Goal: Task Accomplishment & Management: Use online tool/utility

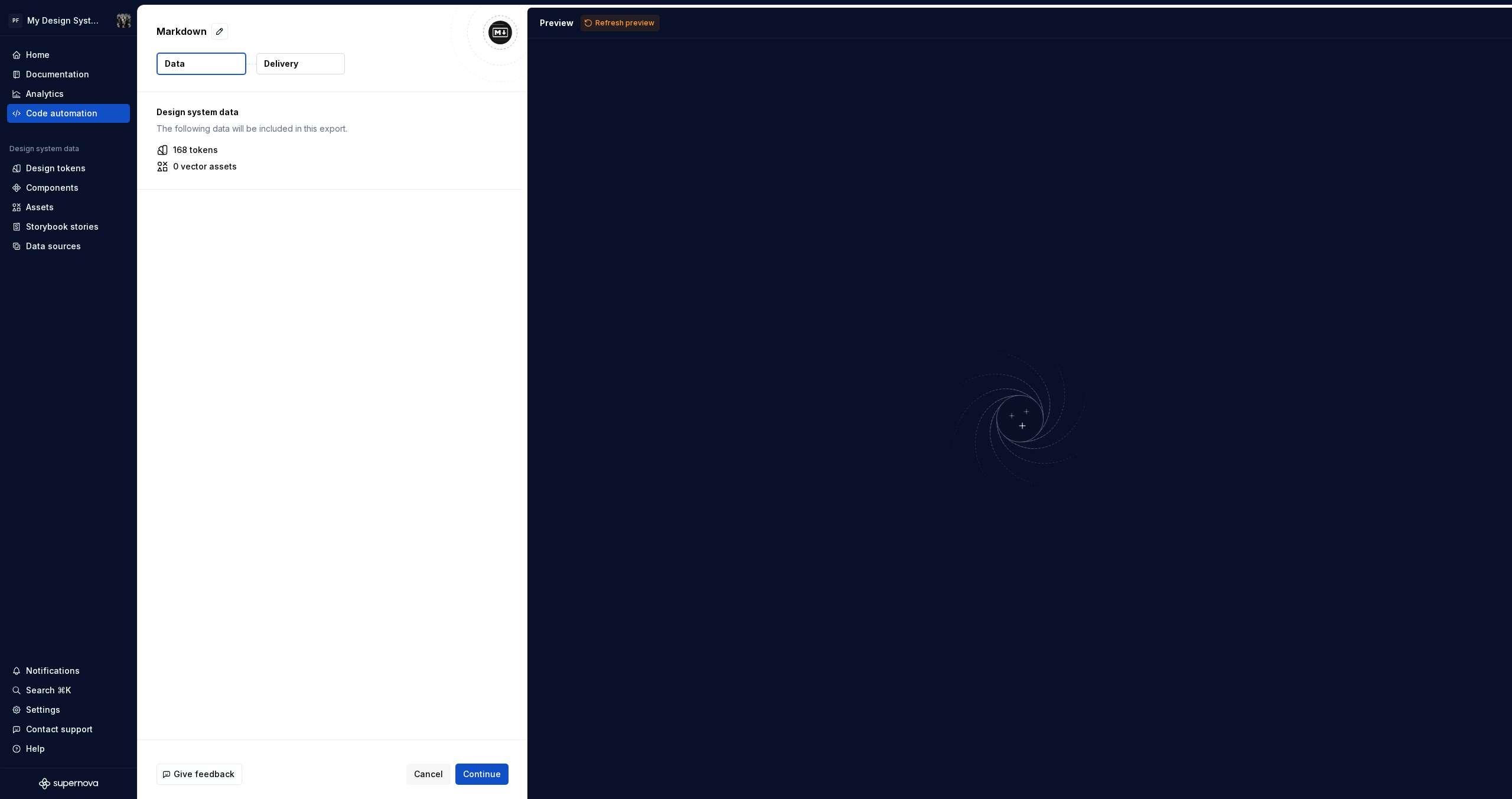
click at [279, 310] on div "Design system data The following data will be included in this export. 168 toke…" at bounding box center [332, 416] width 390 height 648
click at [594, 28] on button "Refresh preview" at bounding box center [620, 23] width 79 height 17
click at [312, 65] on button "Delivery" at bounding box center [300, 64] width 89 height 21
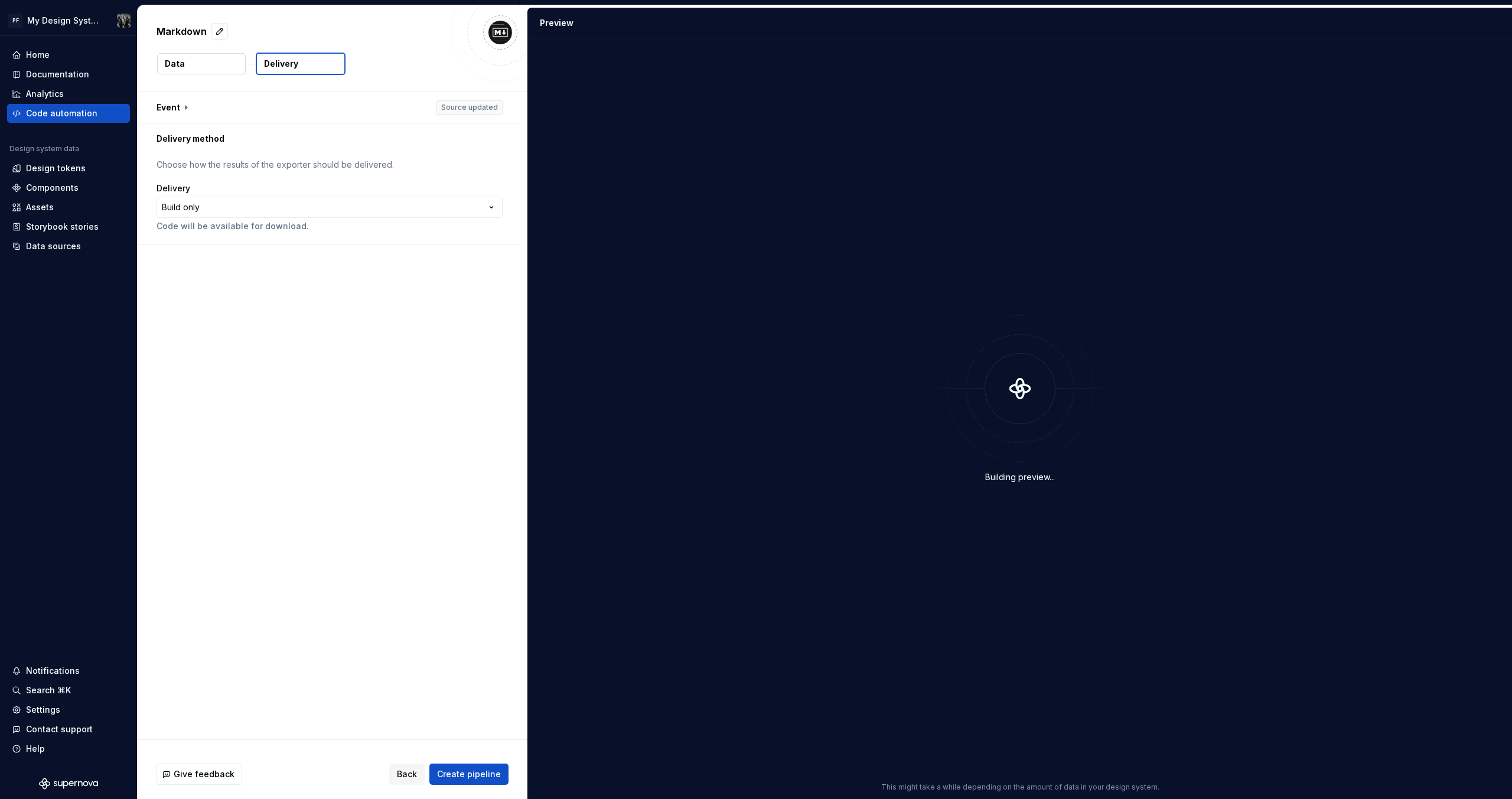
click at [201, 62] on button "Data" at bounding box center [201, 64] width 89 height 21
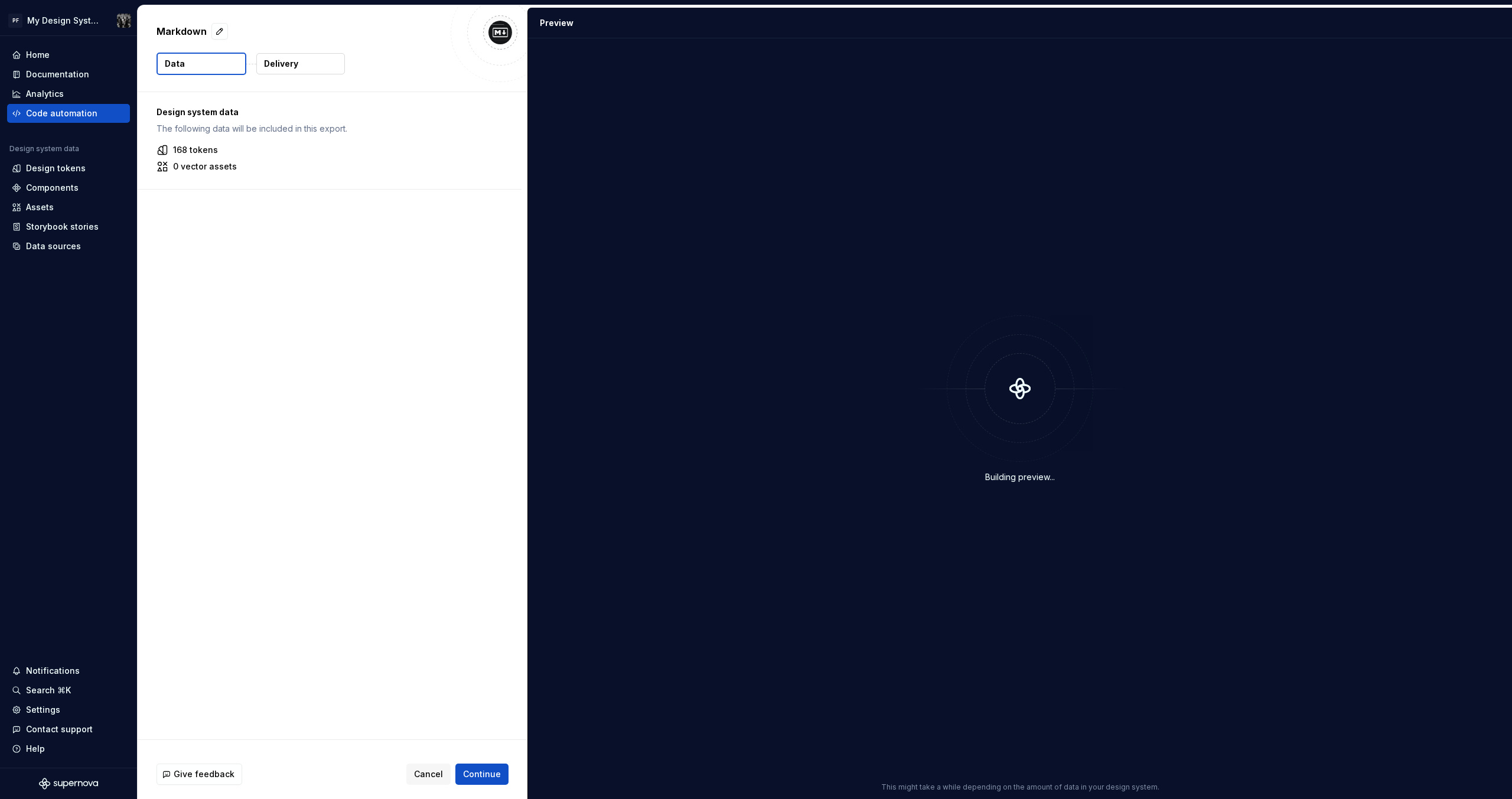
click at [210, 150] on p "168 tokens" at bounding box center [195, 150] width 45 height 12
click at [205, 167] on p "0 vector assets" at bounding box center [204, 167] width 64 height 12
click at [186, 155] on p "168 tokens" at bounding box center [195, 150] width 45 height 12
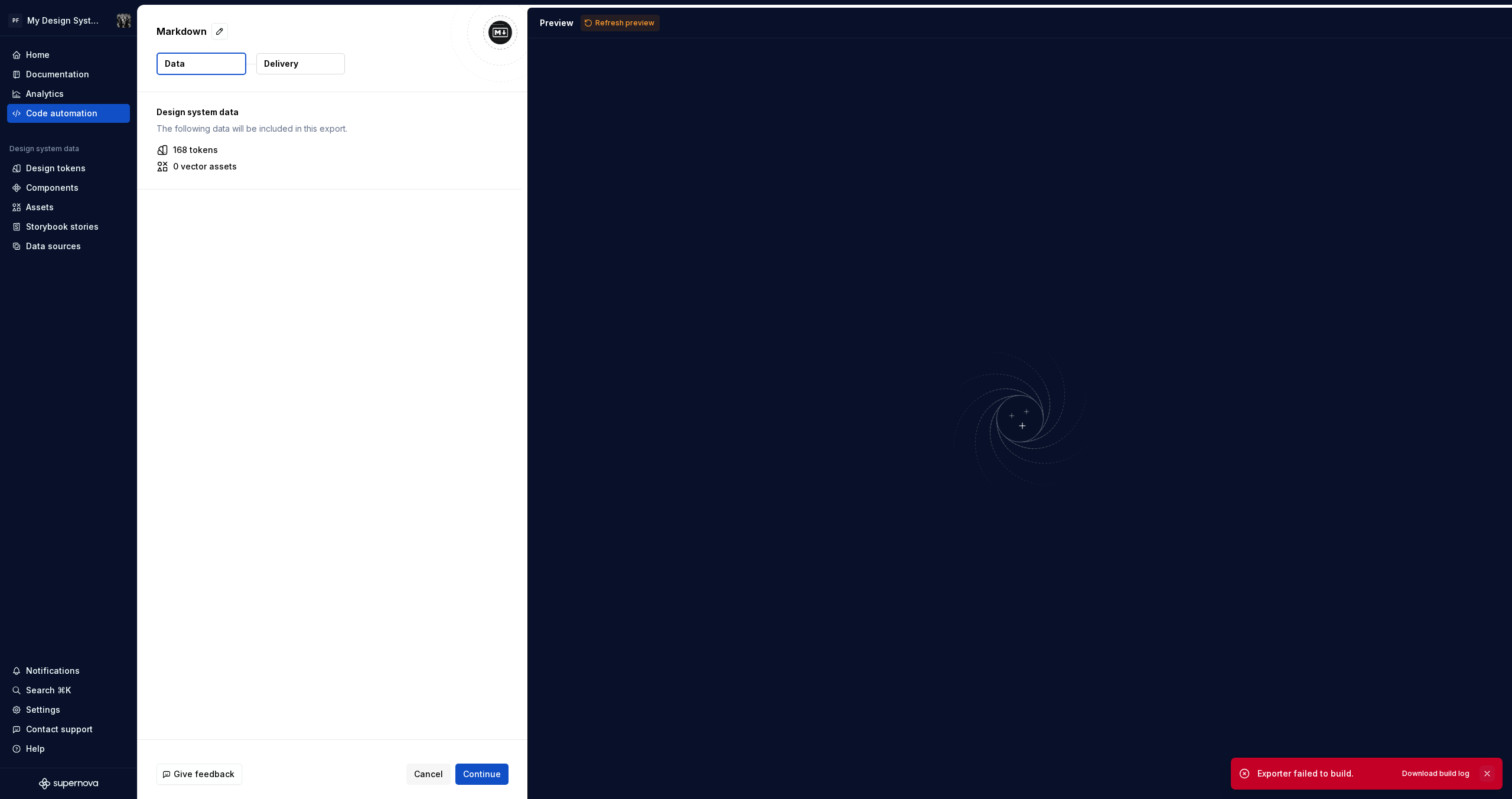
click at [1488, 773] on button "button" at bounding box center [1487, 774] width 15 height 17
click at [299, 63] on button "Delivery" at bounding box center [300, 64] width 89 height 21
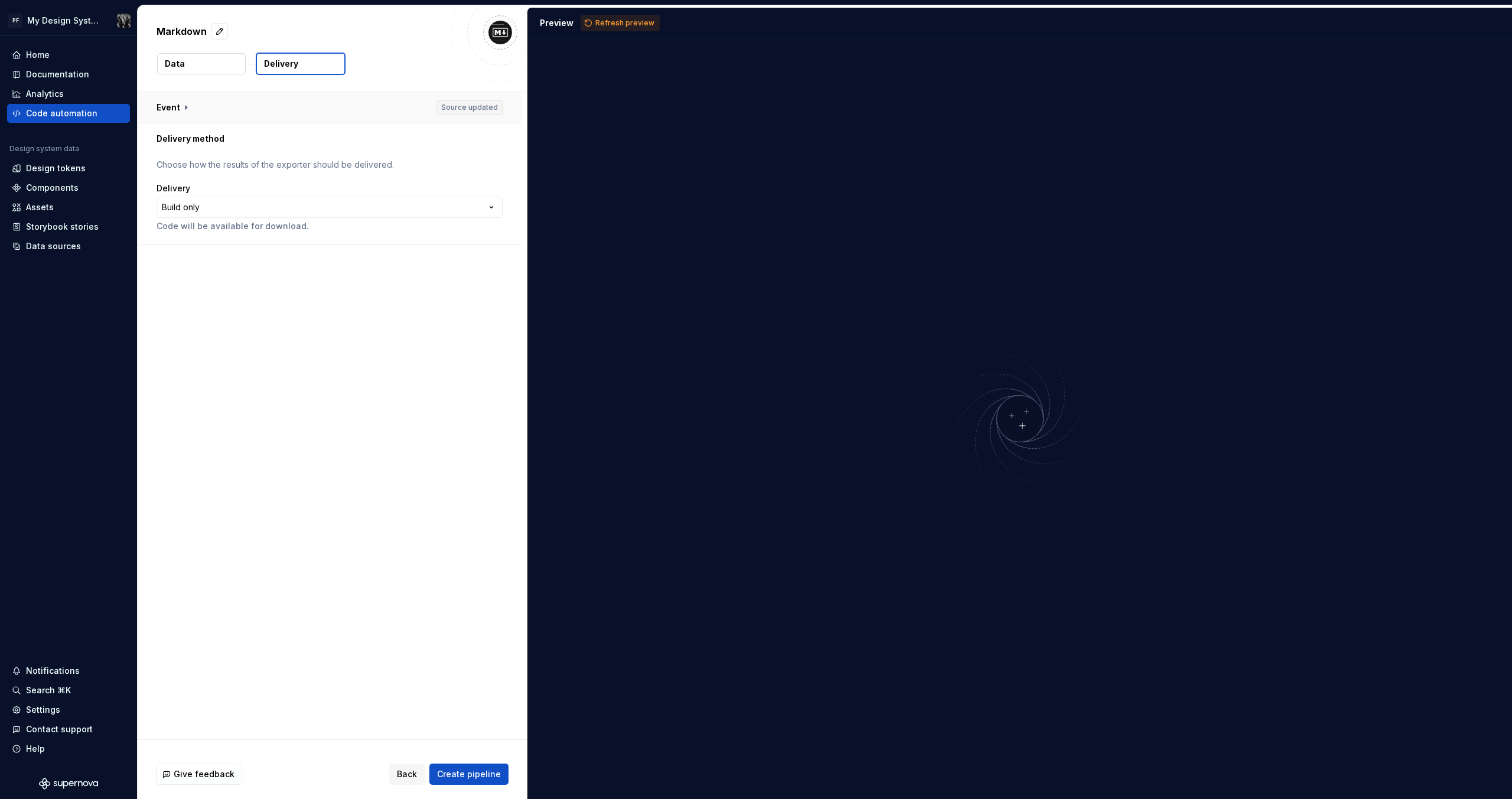
click at [185, 107] on button "button" at bounding box center [329, 108] width 384 height 31
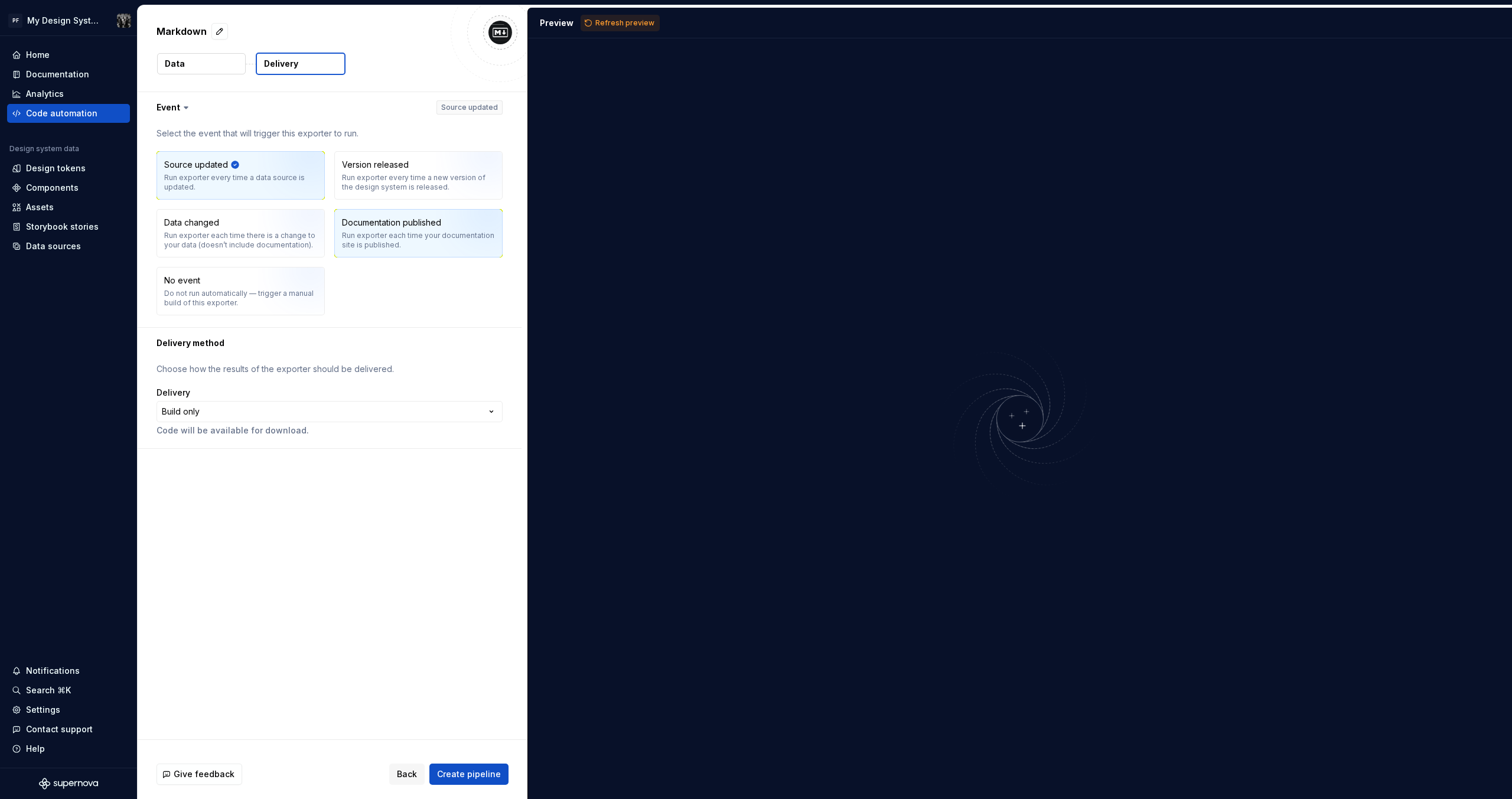
click at [376, 223] on div "Documentation published" at bounding box center [391, 223] width 99 height 12
click at [244, 409] on html "**********" at bounding box center [756, 399] width 1512 height 799
click at [221, 300] on div "Do not run automatically — trigger a manual build of this exporter." at bounding box center [241, 299] width 153 height 19
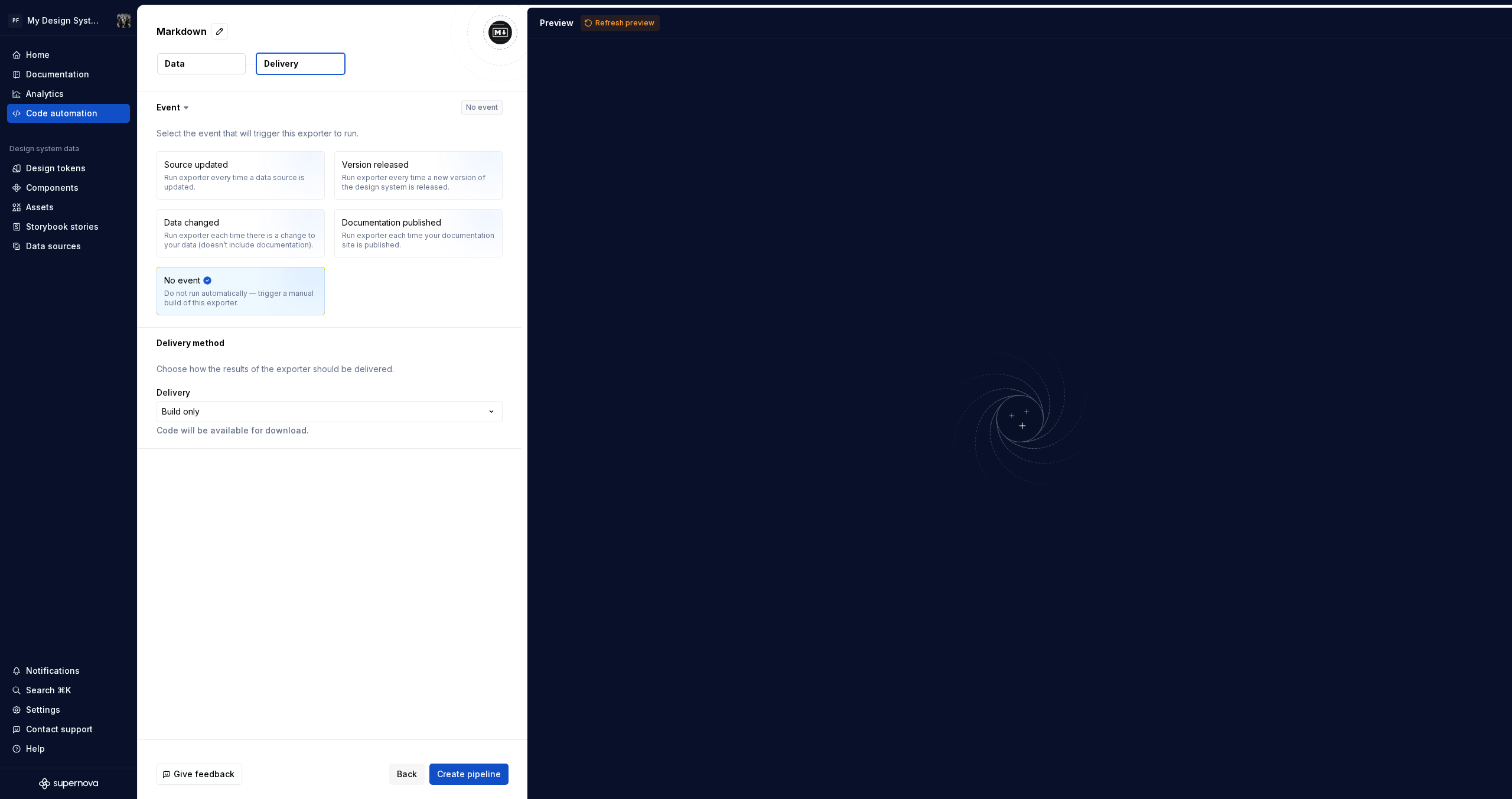
click at [202, 71] on button "Data" at bounding box center [201, 64] width 89 height 21
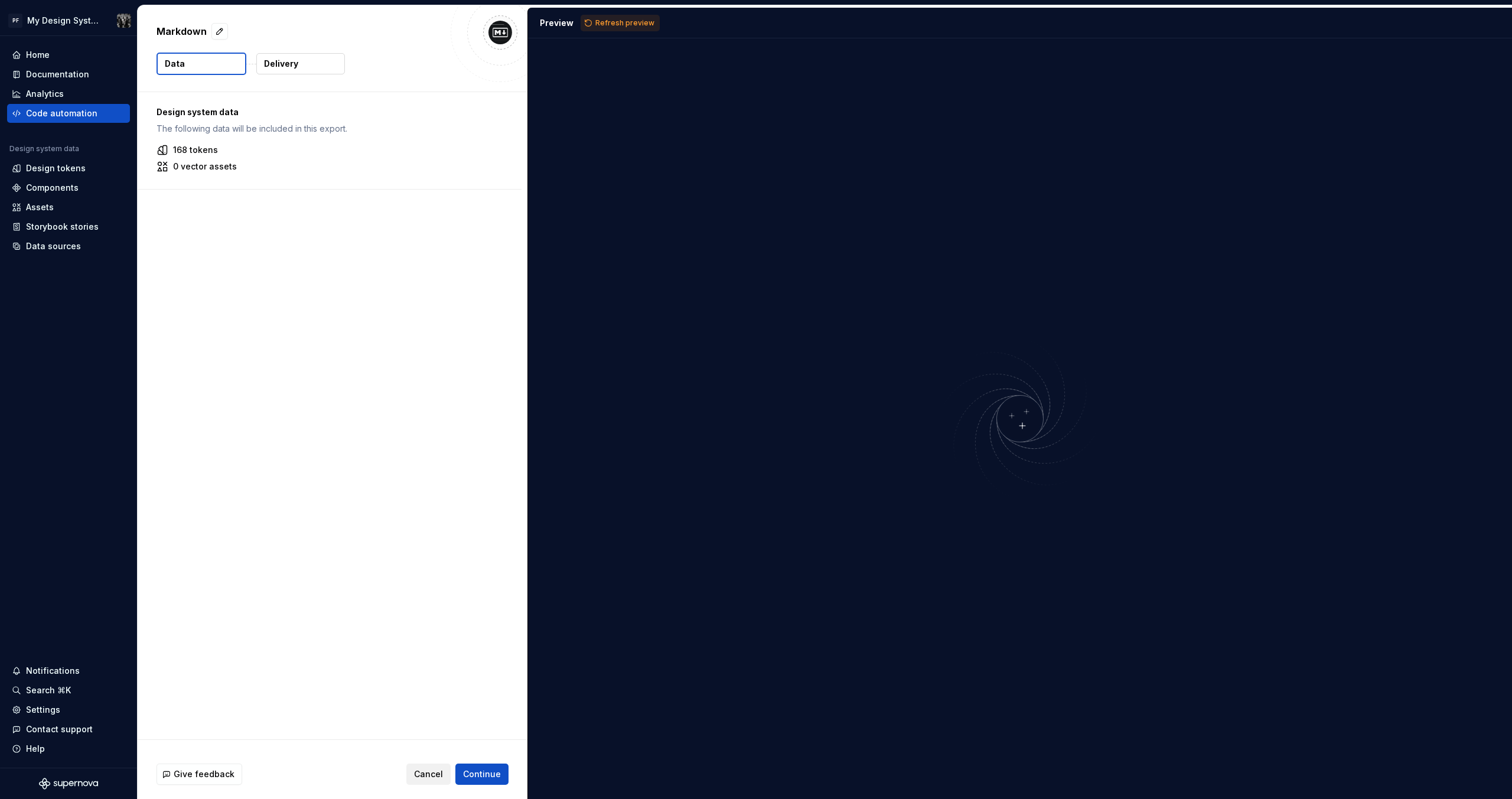
click at [433, 779] on span "Cancel" at bounding box center [428, 775] width 29 height 12
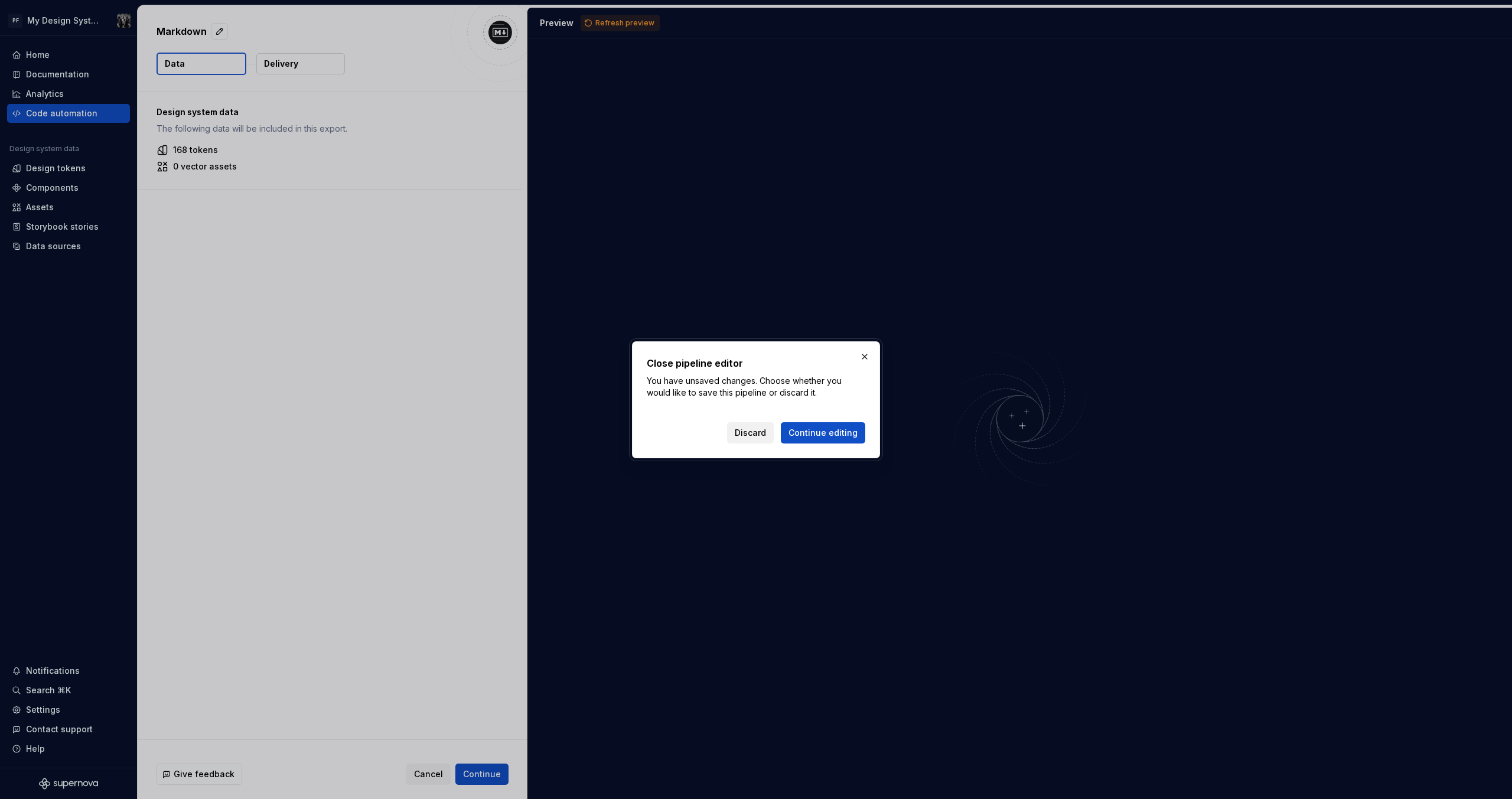
click at [764, 438] on span "Discard" at bounding box center [750, 433] width 32 height 12
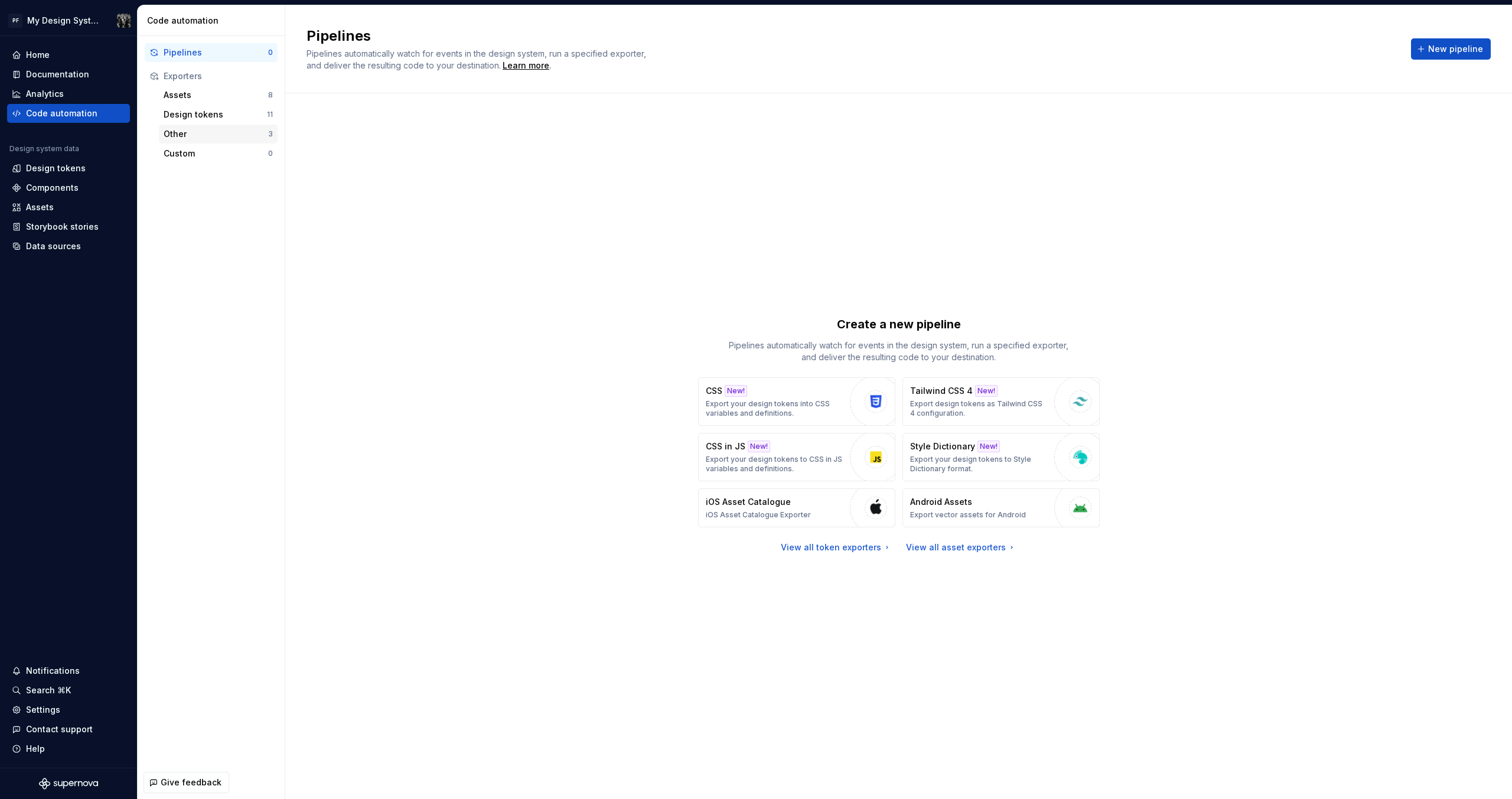
click at [192, 136] on div "Other" at bounding box center [216, 134] width 104 height 12
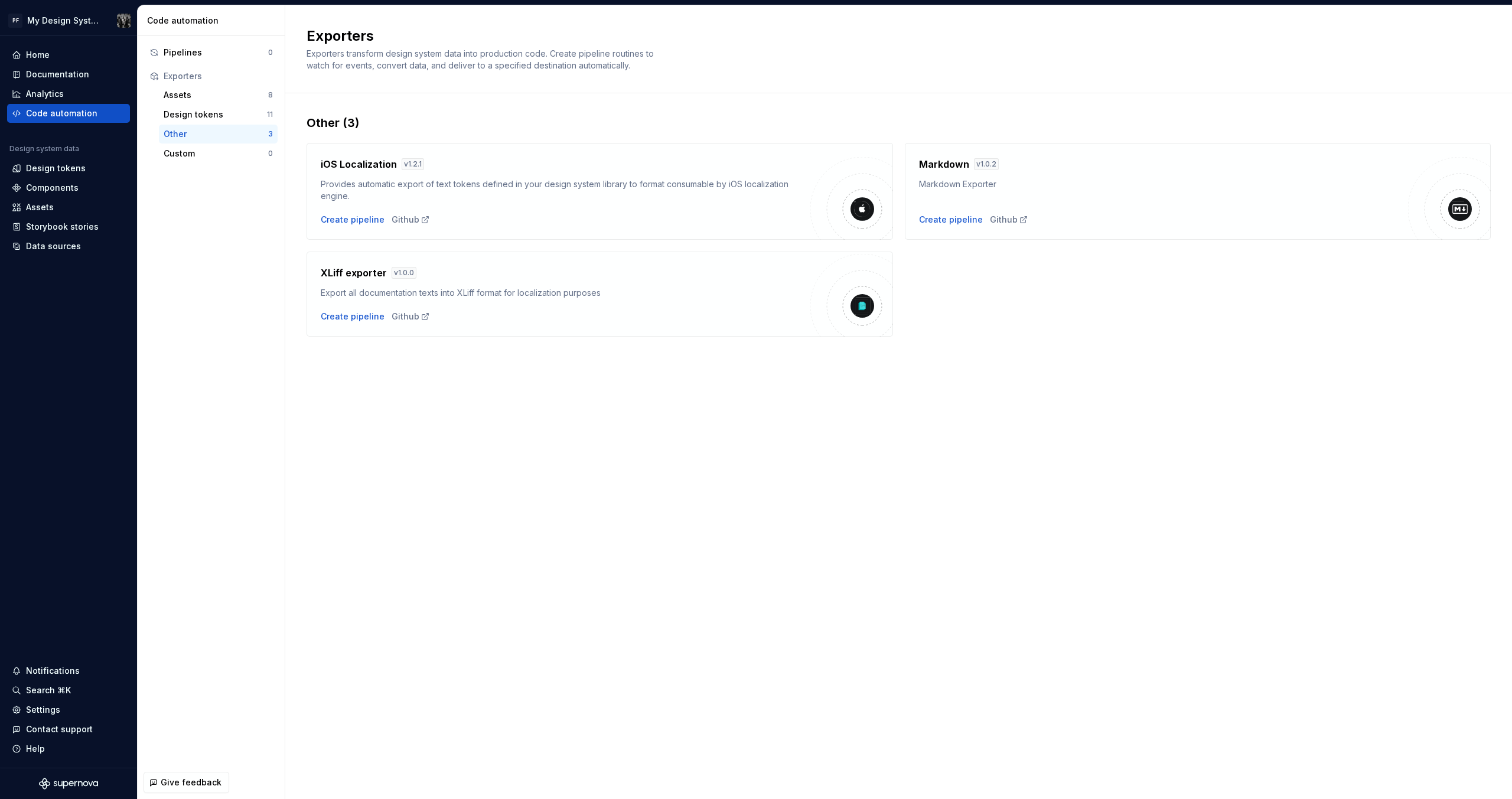
click at [1006, 194] on div "Markdown v 1.0.2 Markdown Exporter Create pipeline Github" at bounding box center [1164, 191] width 490 height 69
click at [389, 524] on div "Exporters Exporters transform design system data into production code. Create p…" at bounding box center [898, 402] width 1227 height 794
click at [186, 101] on div "Assets" at bounding box center [216, 95] width 104 height 12
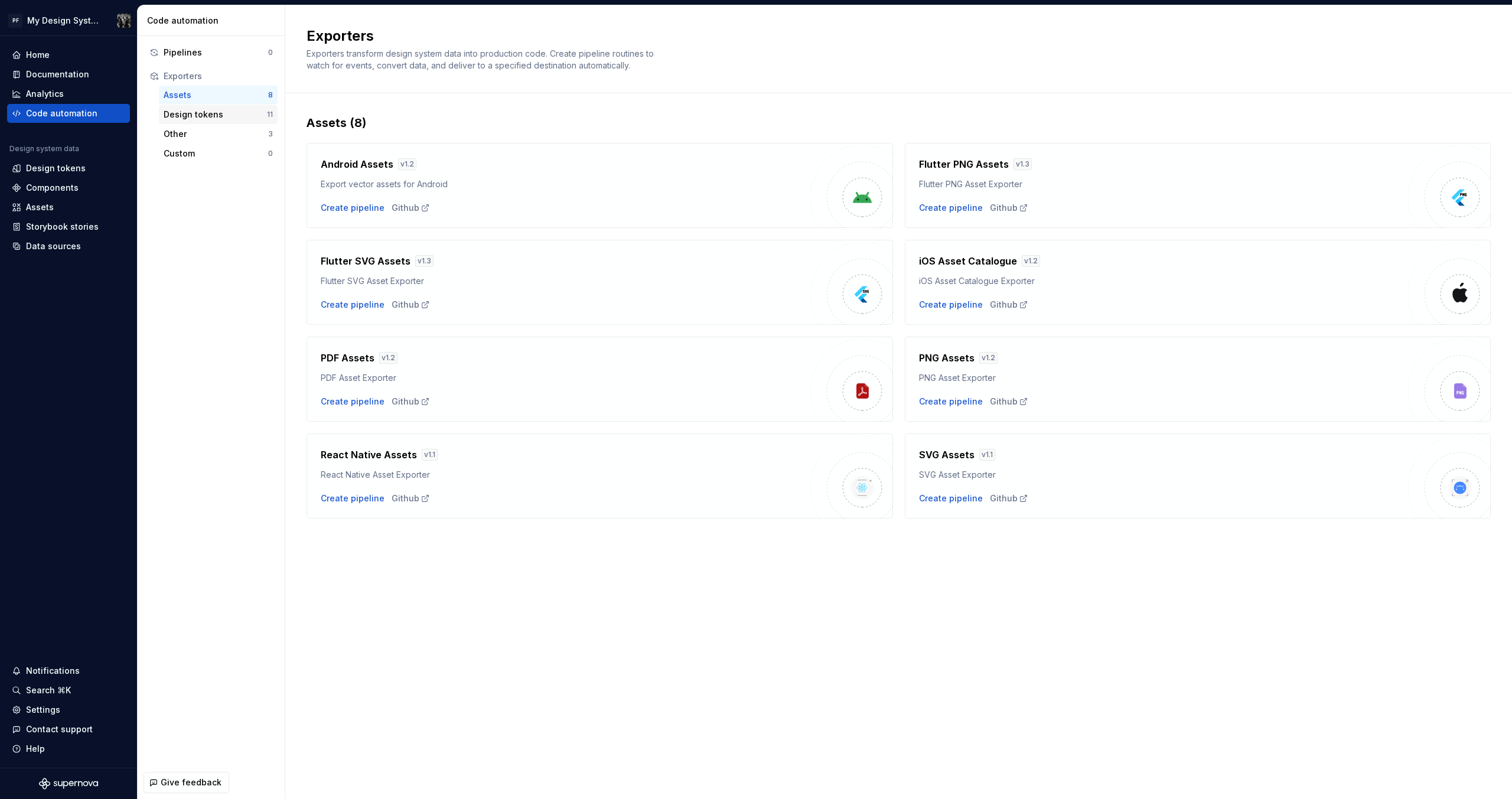
click at [188, 116] on div "Design tokens" at bounding box center [215, 114] width 103 height 12
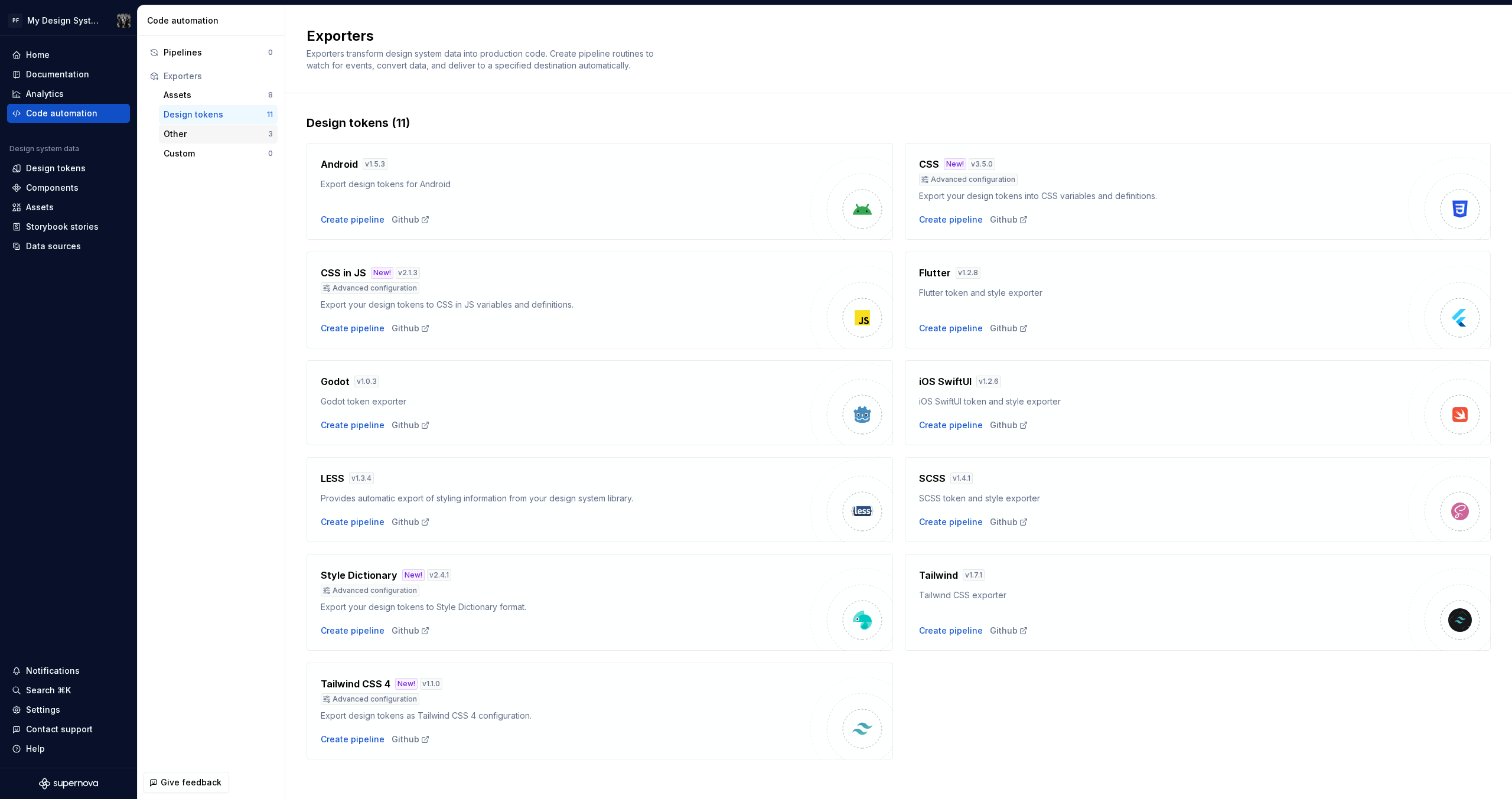
click at [213, 125] on div "Other 3" at bounding box center [218, 134] width 119 height 19
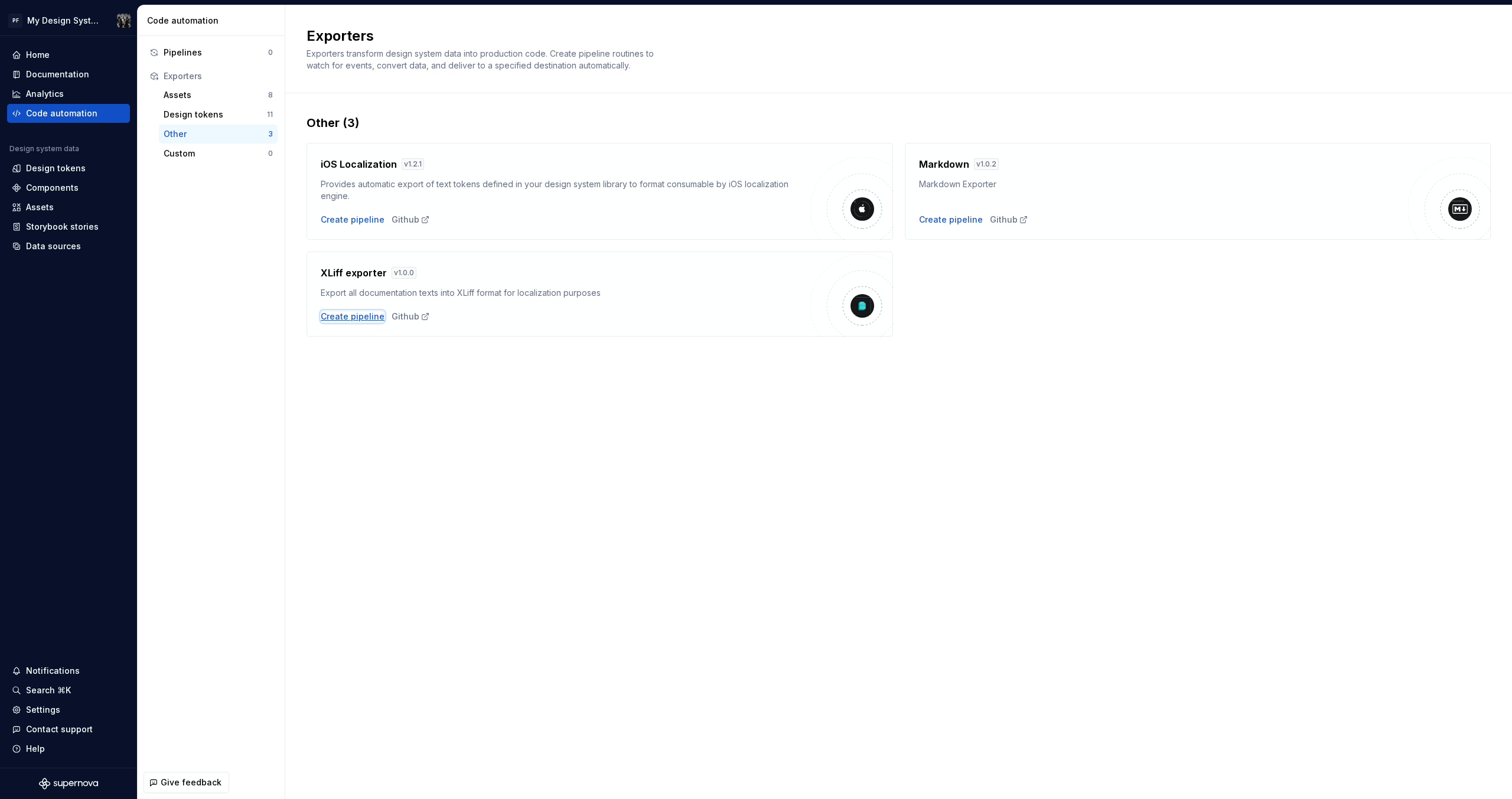
click at [328, 316] on div "Create pipeline" at bounding box center [352, 316] width 64 height 12
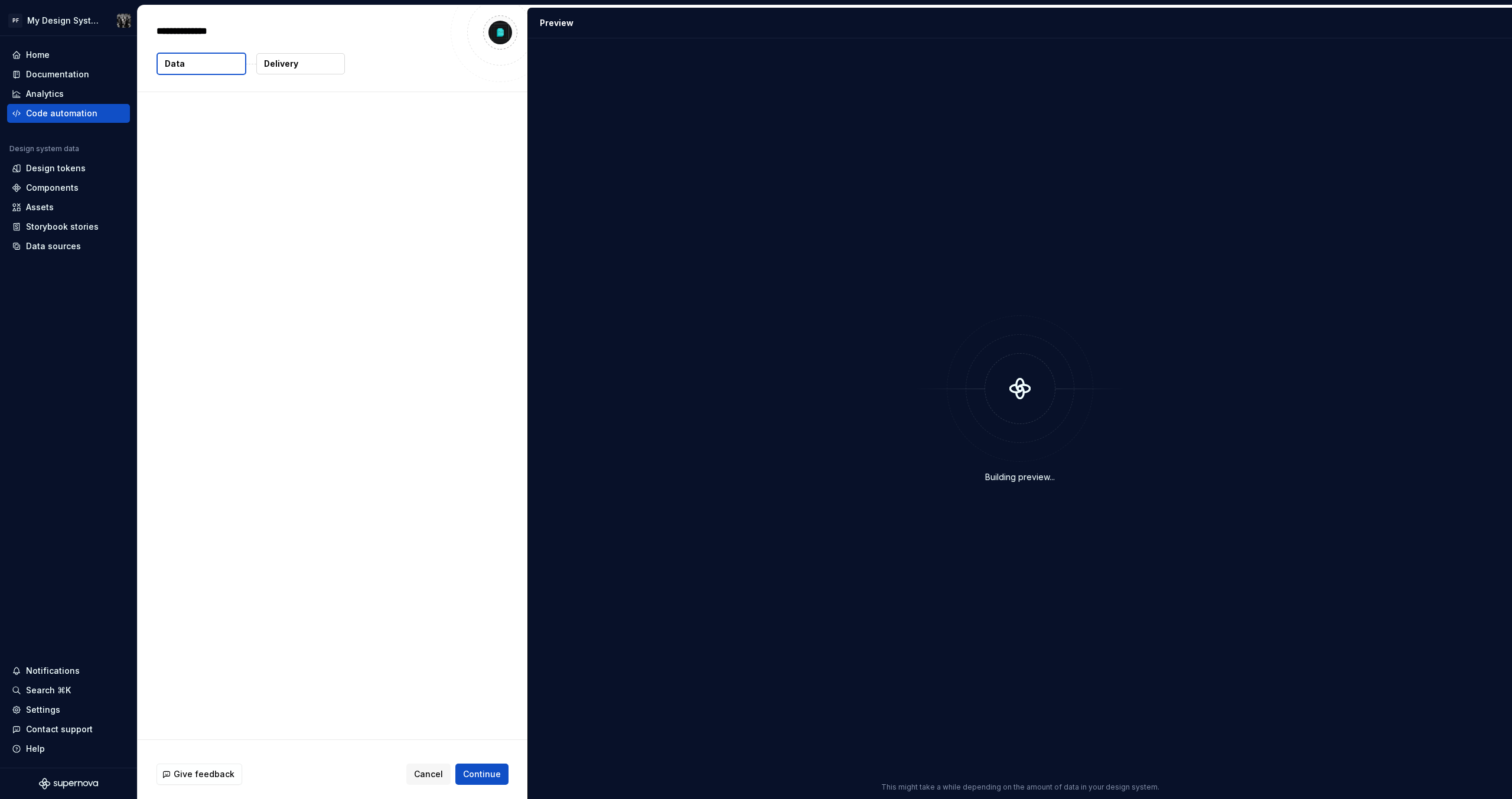
type textarea "*"
click at [174, 58] on p "Data" at bounding box center [175, 64] width 20 height 12
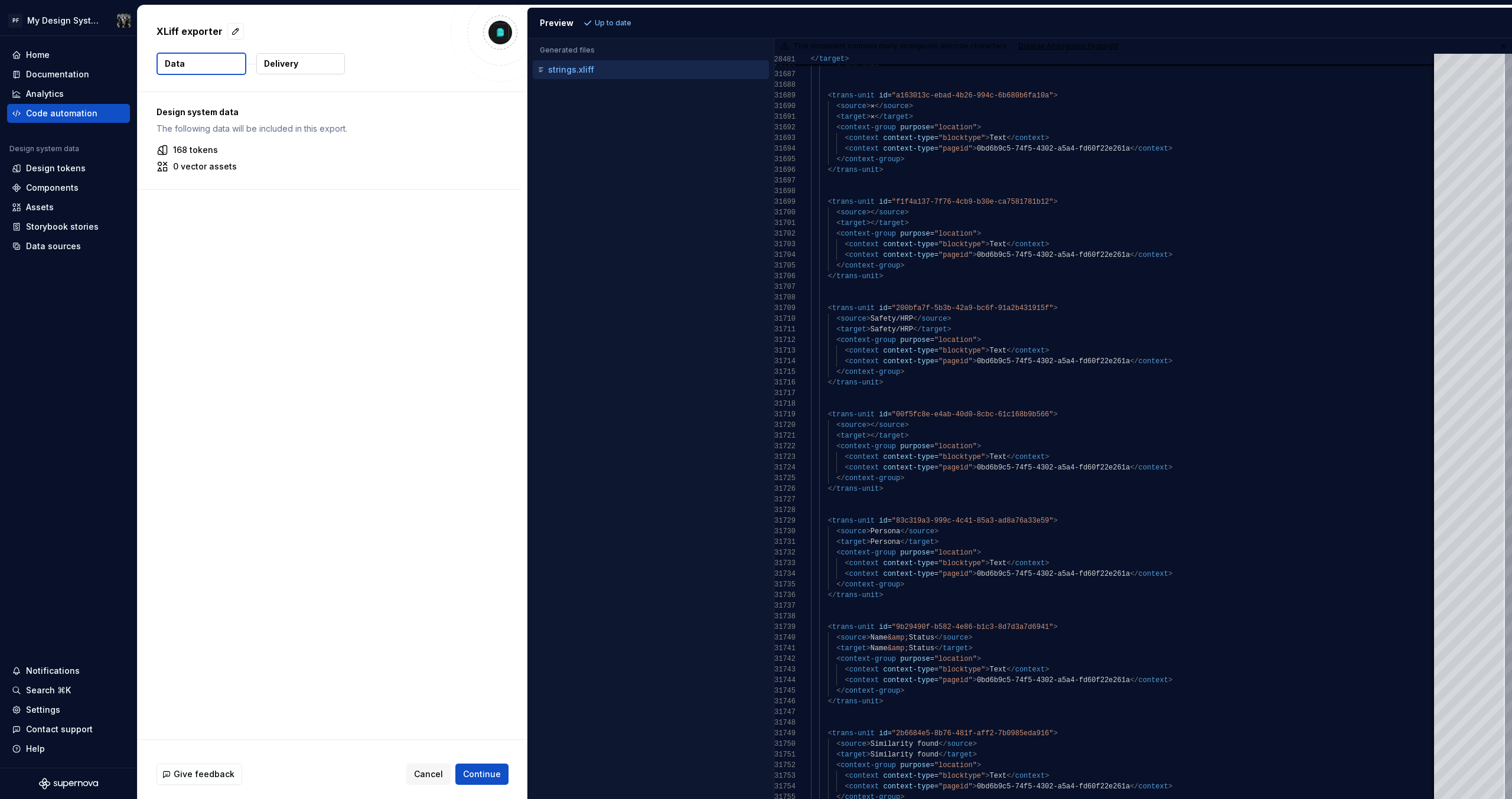
click at [298, 390] on div "Design system data The following data will be included in this export. 168 toke…" at bounding box center [332, 416] width 390 height 648
click at [33, 108] on div "Code automation" at bounding box center [62, 113] width 71 height 12
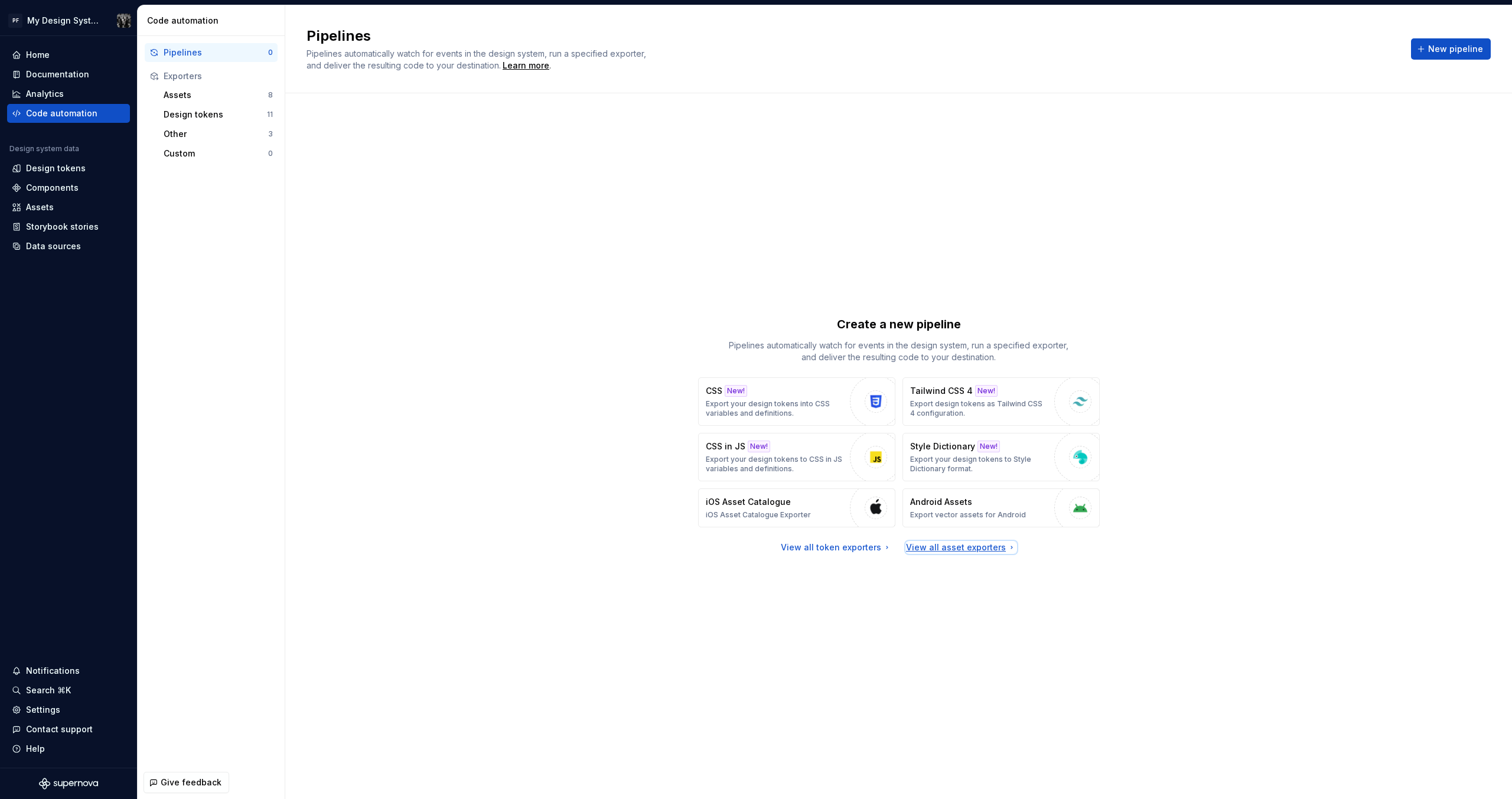
click at [976, 547] on div "View all asset exporters" at bounding box center [961, 548] width 110 height 12
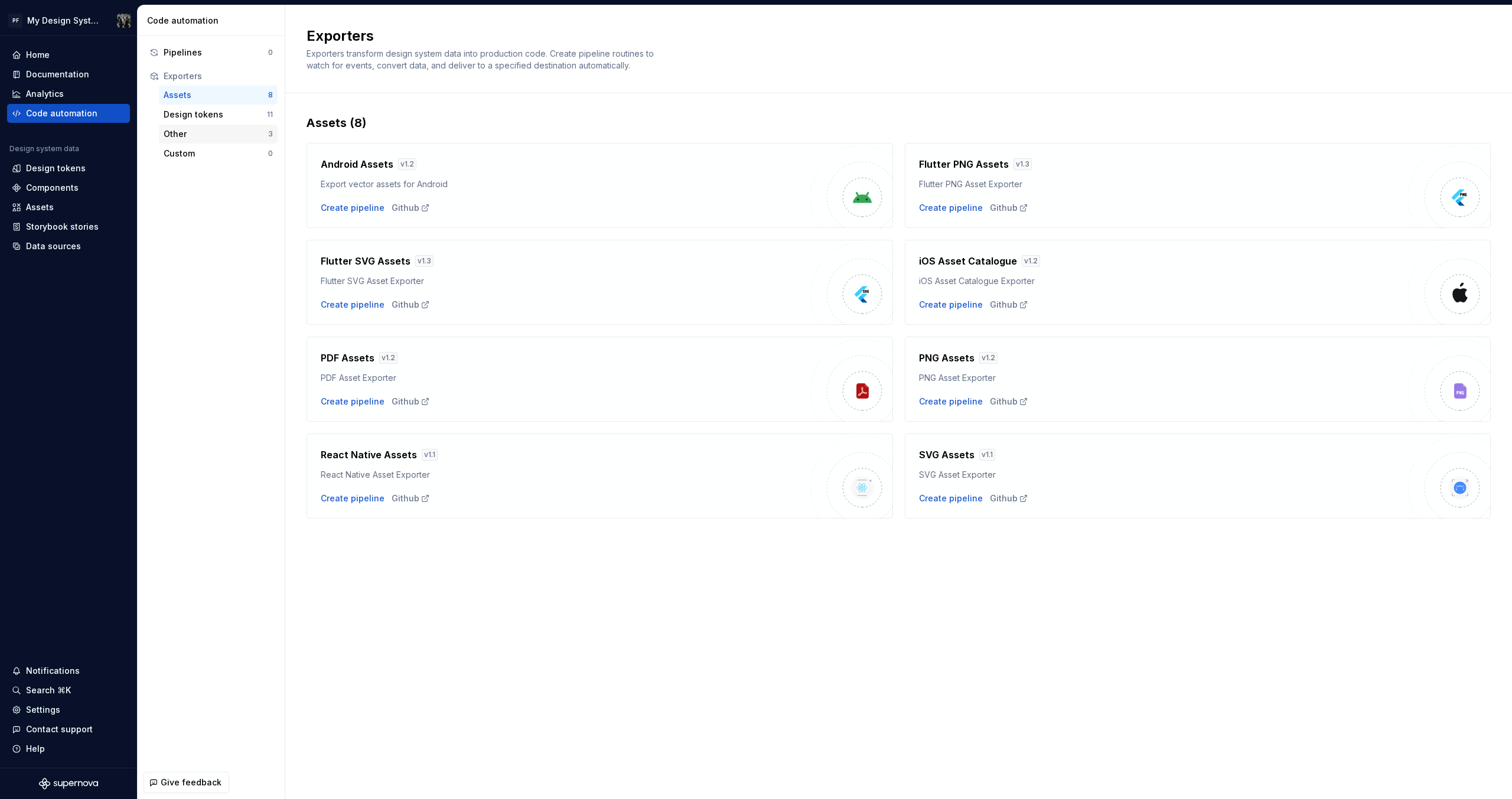
click at [183, 136] on div "Other" at bounding box center [216, 134] width 104 height 12
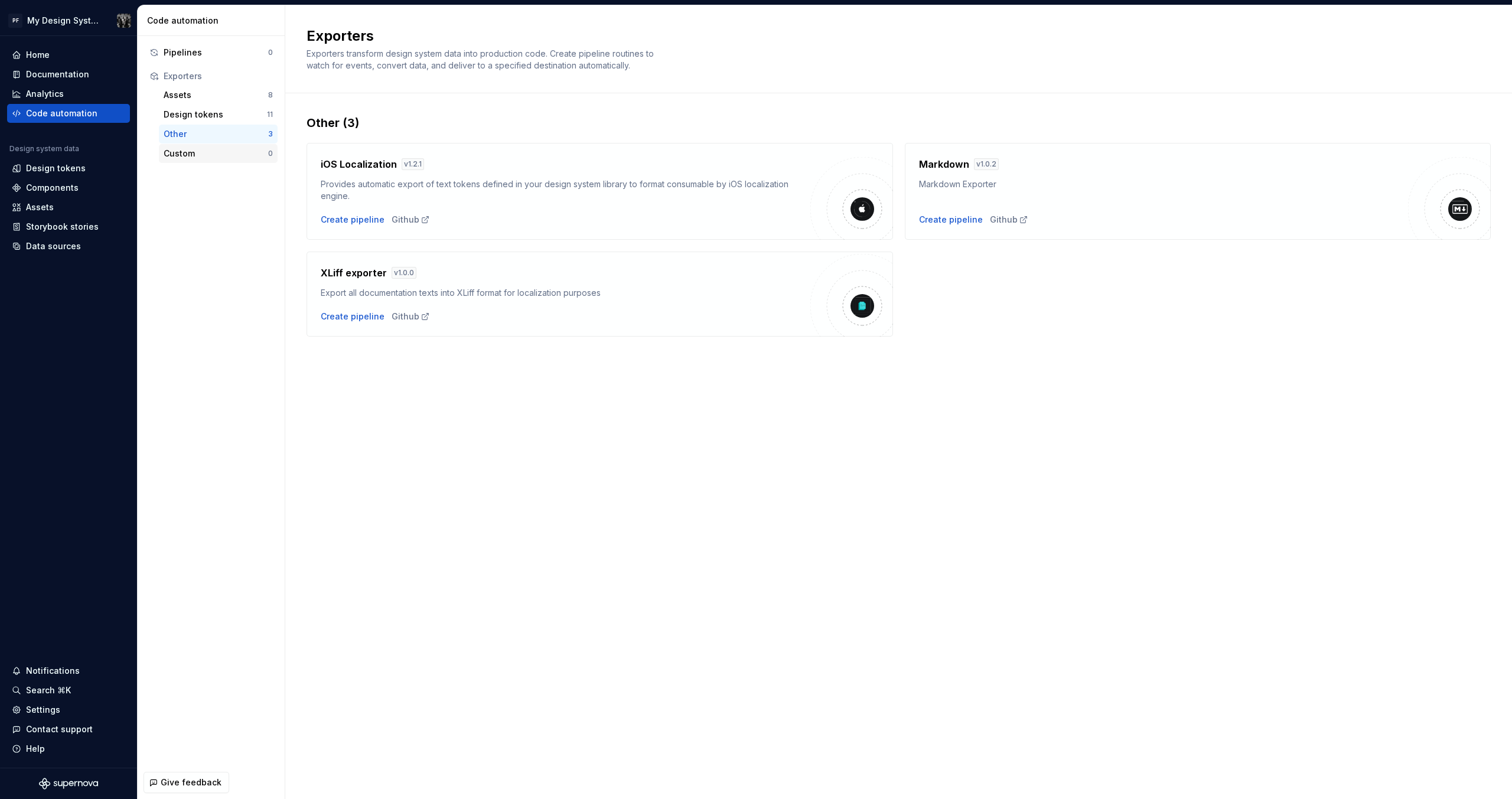
click at [191, 151] on div "Custom" at bounding box center [216, 154] width 104 height 12
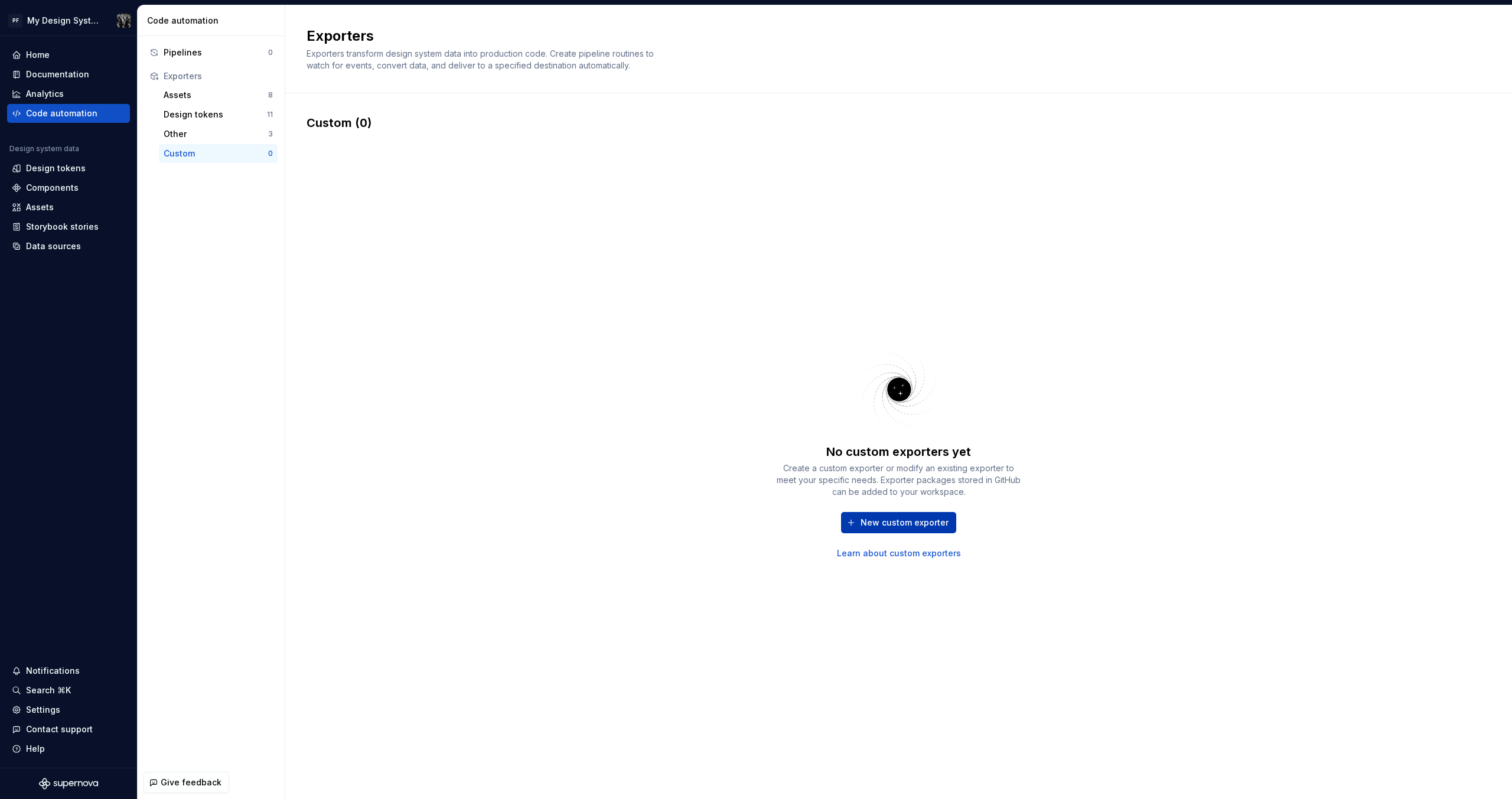
click at [888, 523] on span "New custom exporter" at bounding box center [904, 523] width 88 height 12
click at [617, 234] on div "No custom exporters yet Create a custom exporter or modify an existing exporter…" at bounding box center [899, 451] width 1184 height 640
